Goal: Information Seeking & Learning: Learn about a topic

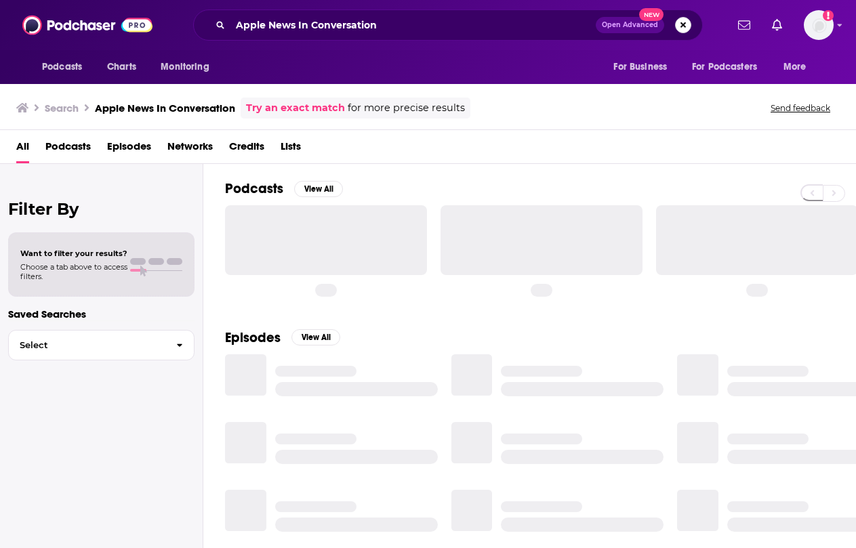
click at [685, 33] on button "Search podcasts, credits, & more..." at bounding box center [683, 25] width 16 height 16
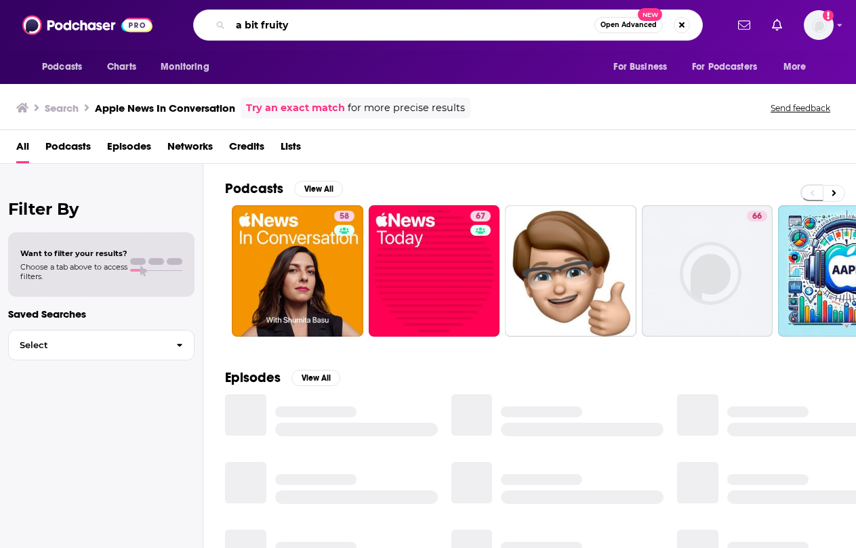
type input "a bit fruity"
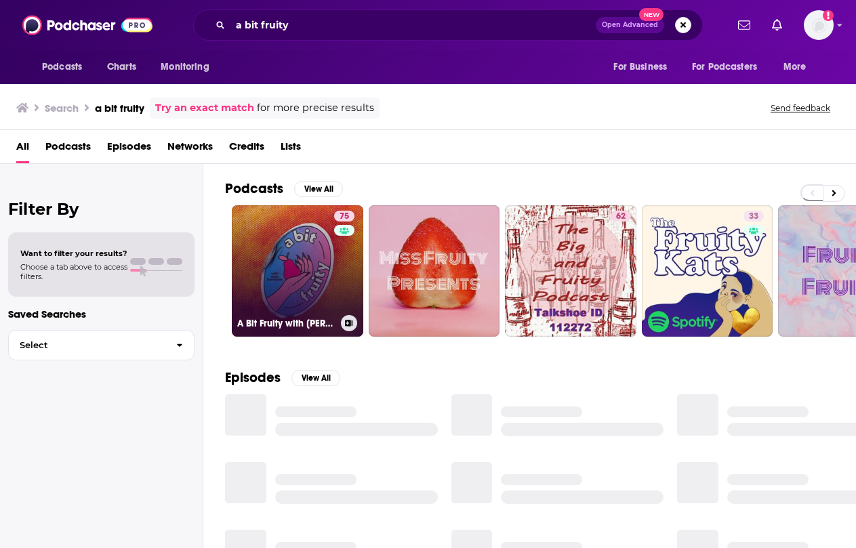
click at [262, 224] on link "75 A Bit Fruity with [PERSON_NAME]" at bounding box center [298, 271] width 132 height 132
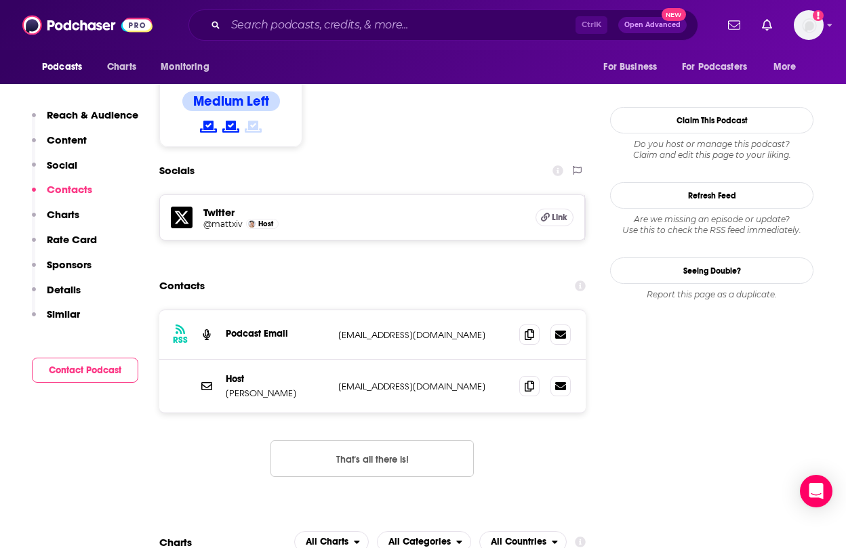
scroll to position [1085, 0]
